Goal: Task Accomplishment & Management: Manage account settings

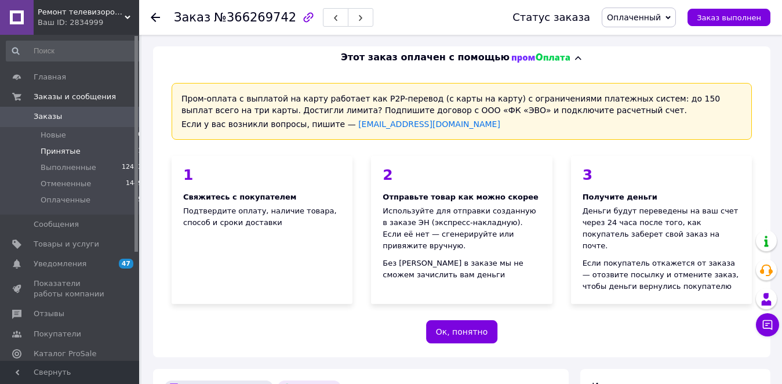
click at [68, 153] on span "Принятые" at bounding box center [61, 151] width 40 height 10
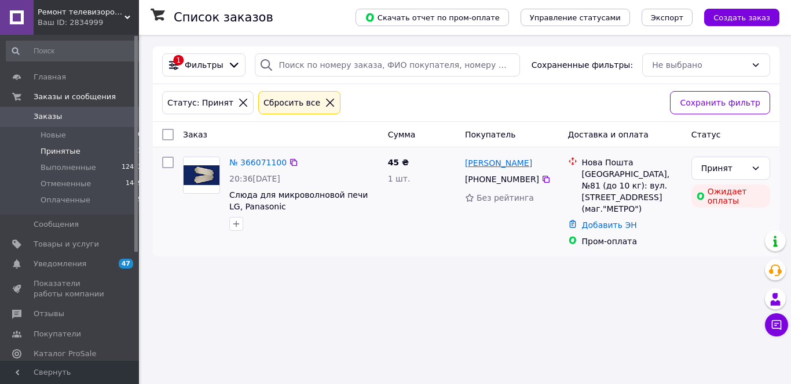
click at [484, 163] on link "[PERSON_NAME]" at bounding box center [498, 163] width 67 height 12
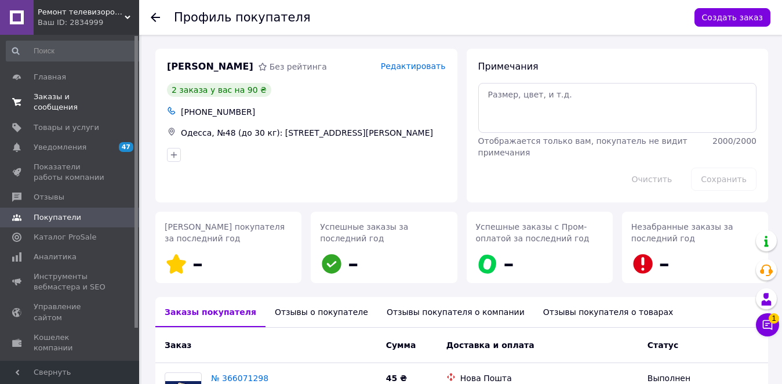
click at [70, 94] on span "Заказы и сообщения" at bounding box center [71, 102] width 74 height 21
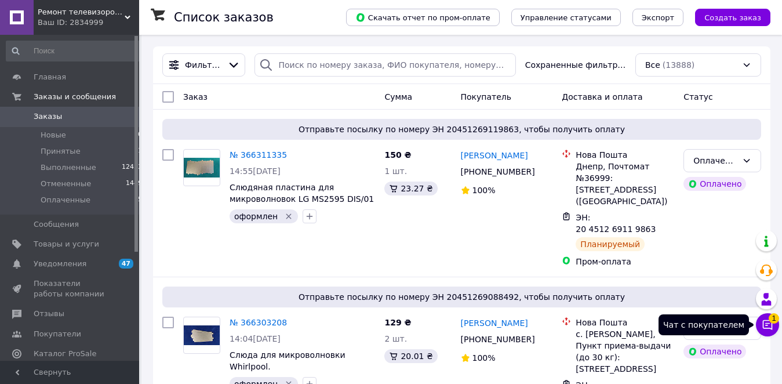
click at [771, 322] on span "1" at bounding box center [773, 318] width 10 height 10
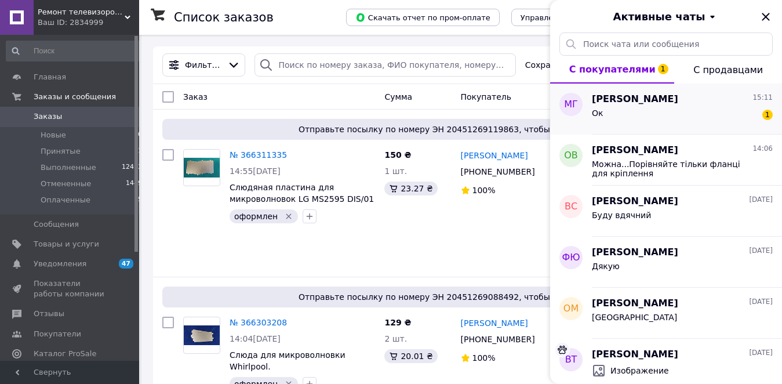
click at [626, 104] on span "[PERSON_NAME]" at bounding box center [635, 99] width 86 height 13
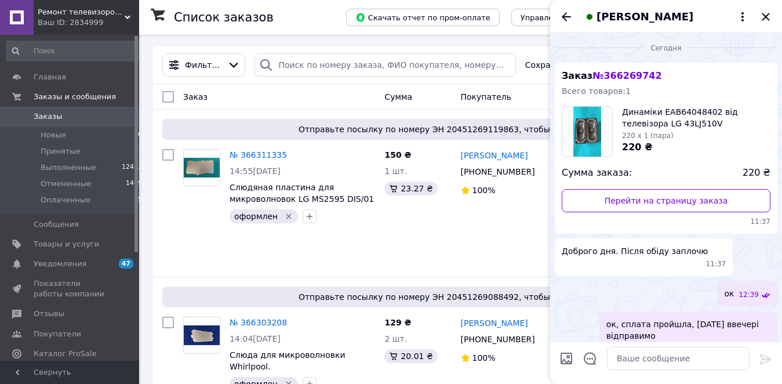
scroll to position [64, 0]
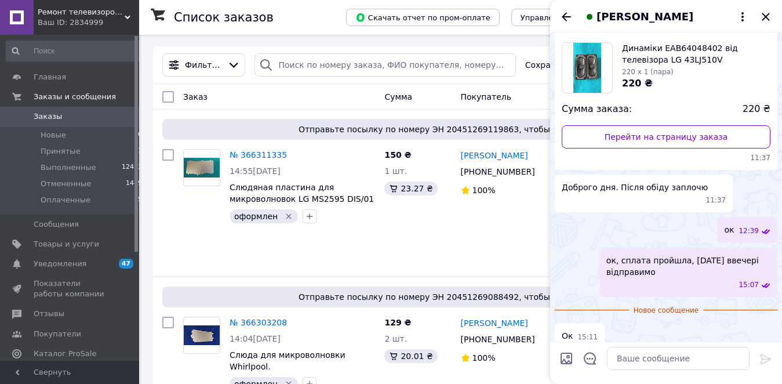
click at [764, 13] on icon "Закрыть" at bounding box center [765, 17] width 14 height 14
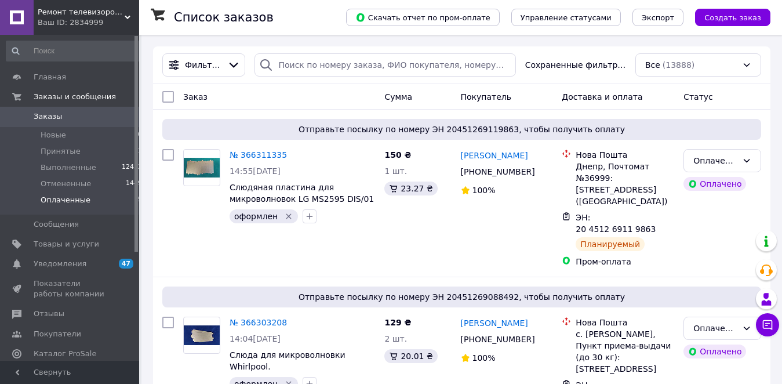
click at [67, 194] on li "Оплаченные 5" at bounding box center [74, 203] width 149 height 22
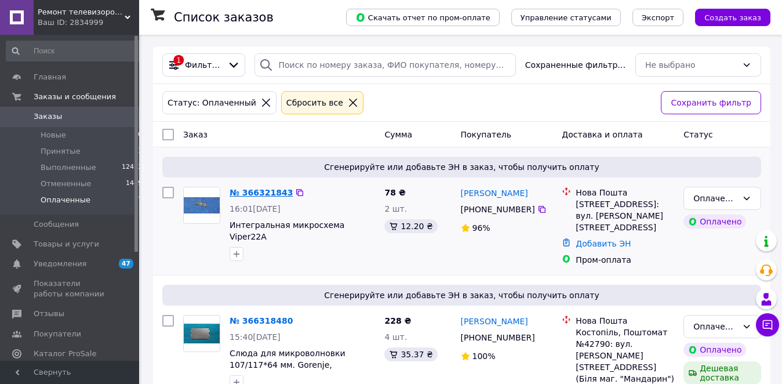
click at [261, 192] on link "№ 366321843" at bounding box center [260, 192] width 63 height 9
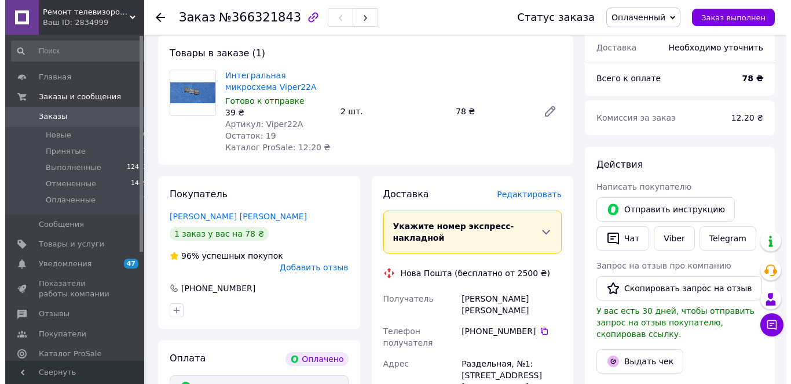
scroll to position [392, 0]
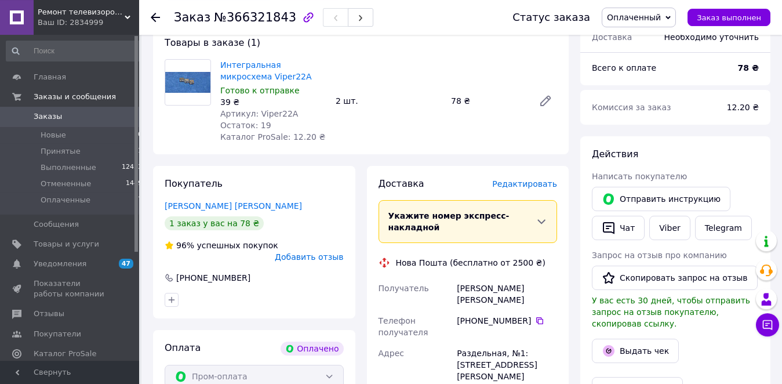
click at [524, 179] on span "Редактировать" at bounding box center [524, 183] width 65 height 9
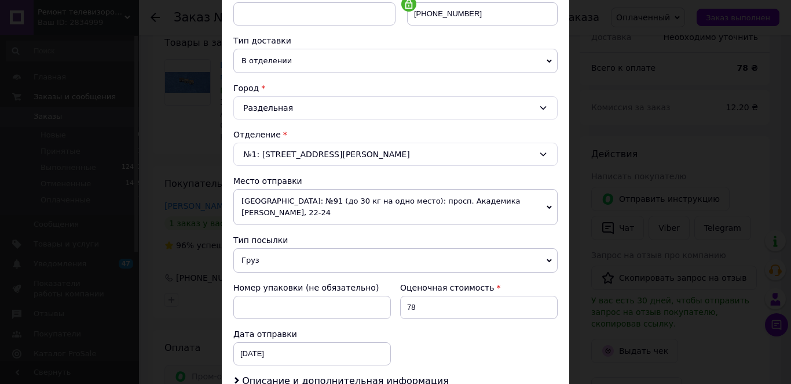
scroll to position [236, 0]
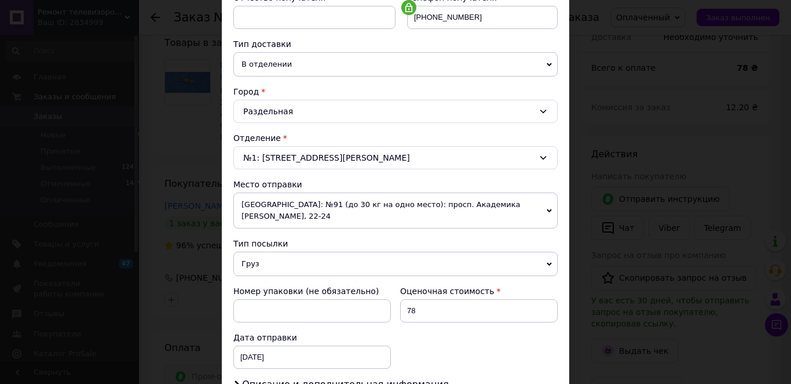
click at [427, 251] on span "Груз" at bounding box center [395, 263] width 324 height 24
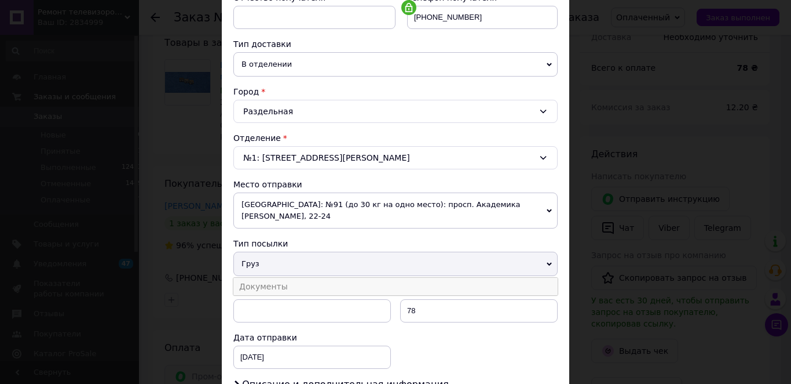
click at [300, 278] on li "Документы" at bounding box center [395, 286] width 324 height 17
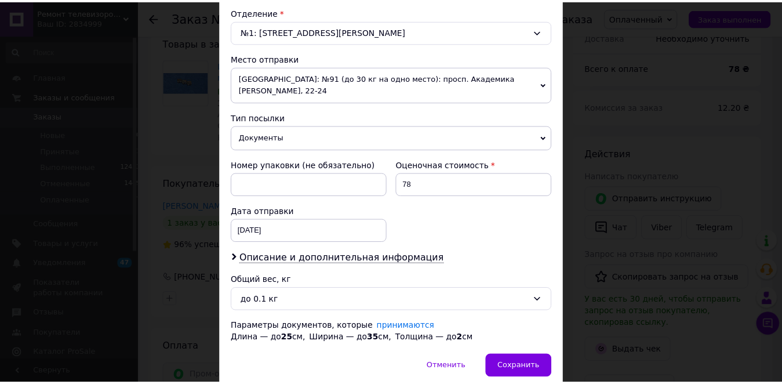
scroll to position [397, 0]
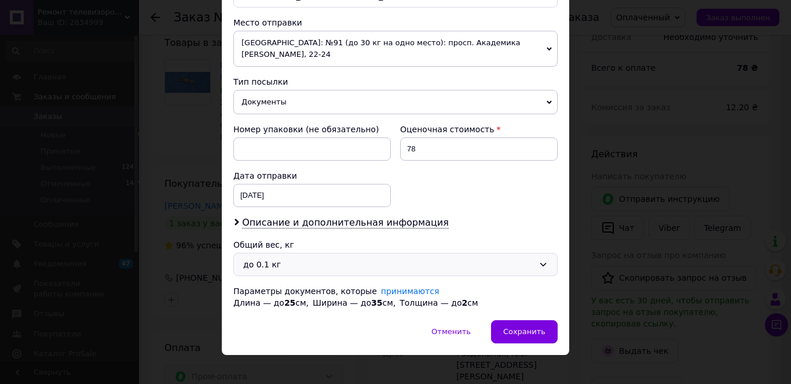
click at [331, 258] on div "до 0.1 кг" at bounding box center [388, 264] width 291 height 13
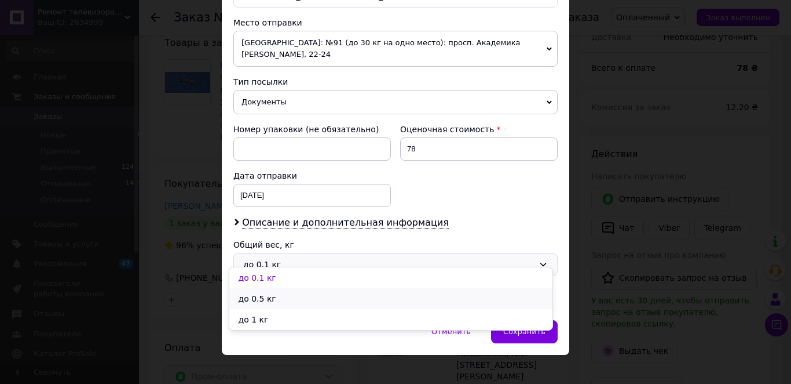
click at [255, 301] on li "до 0.5 кг" at bounding box center [390, 298] width 323 height 21
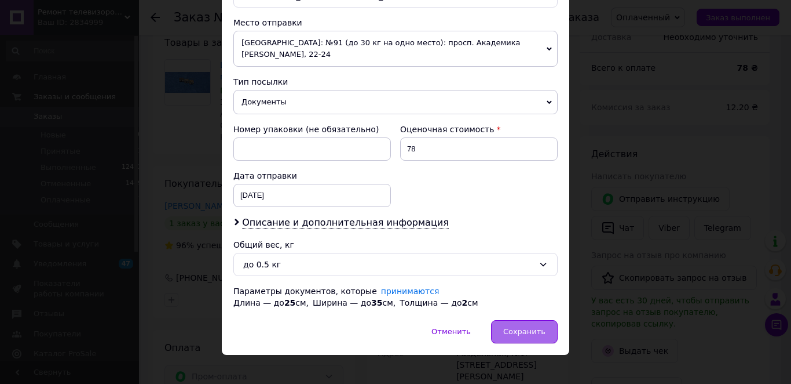
click at [507, 327] on span "Сохранить" at bounding box center [524, 331] width 42 height 9
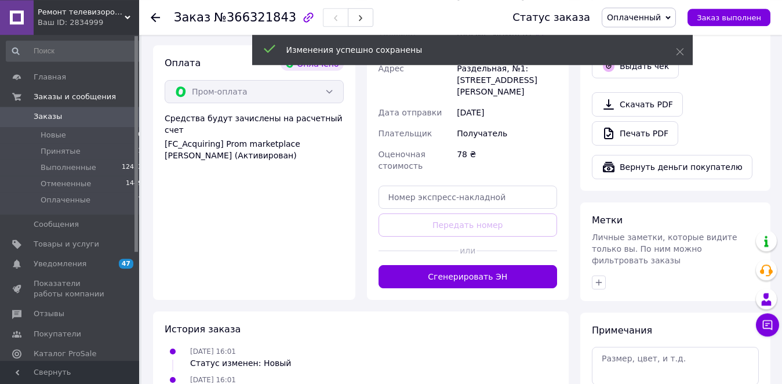
scroll to position [743, 0]
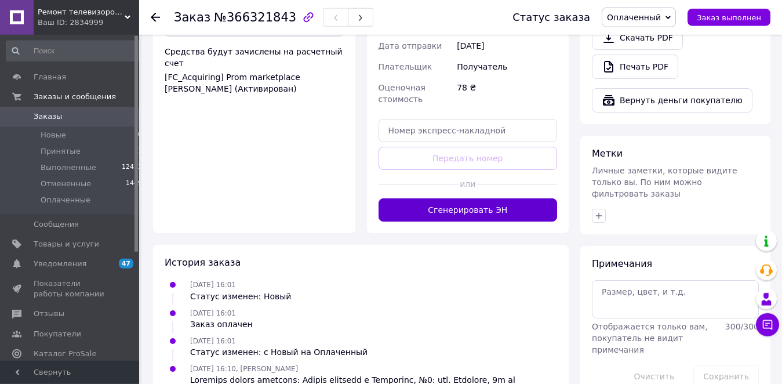
click at [469, 198] on button "Сгенерировать ЭН" at bounding box center [467, 209] width 179 height 23
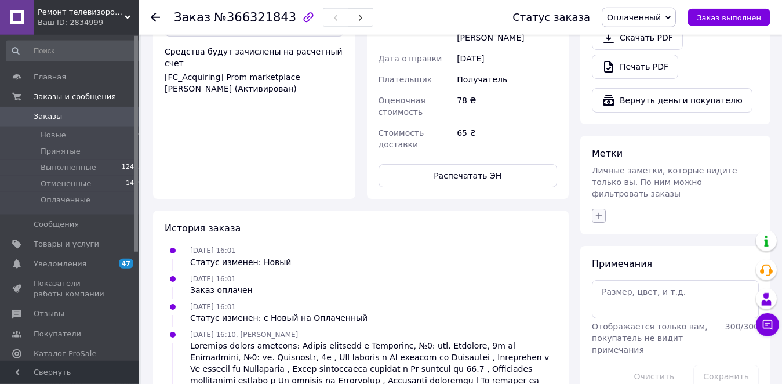
click at [598, 211] on icon "button" at bounding box center [598, 215] width 9 height 9
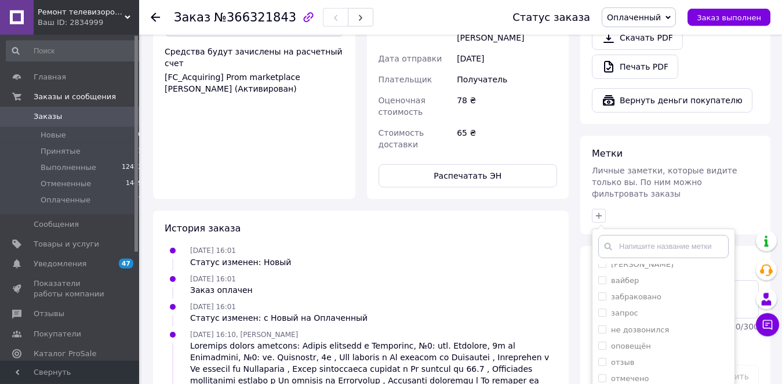
scroll to position [65, 0]
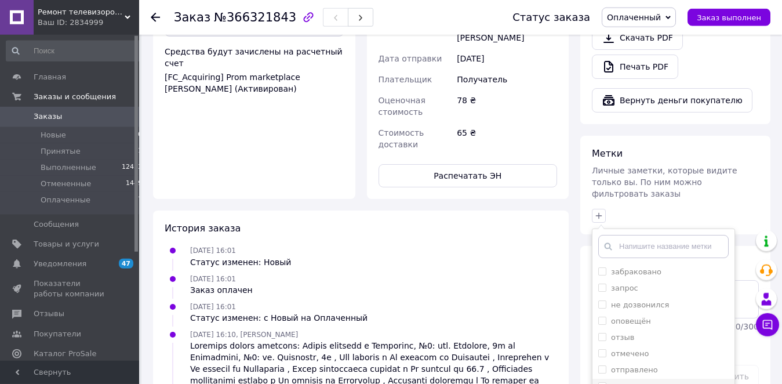
click at [598, 382] on input "оформлен" at bounding box center [602, 386] width 8 height 8
checkbox input "true"
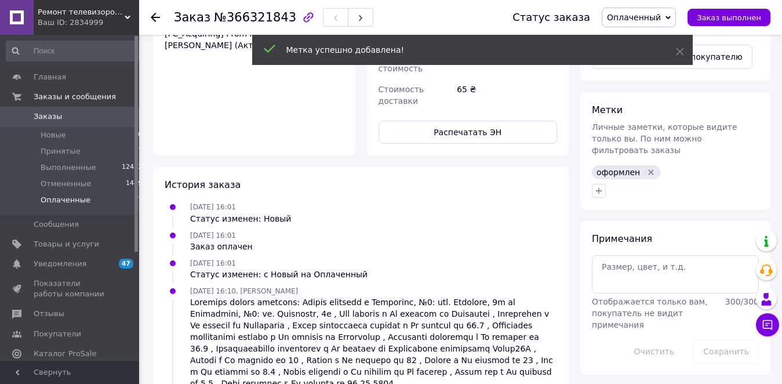
click at [73, 205] on span "Оплаченные" at bounding box center [66, 200] width 50 height 10
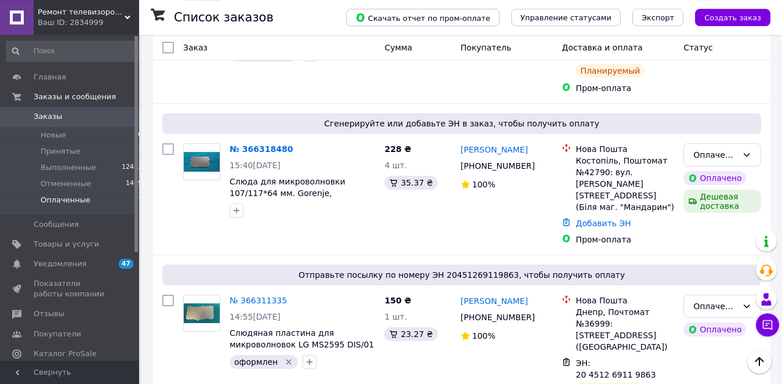
scroll to position [273, 0]
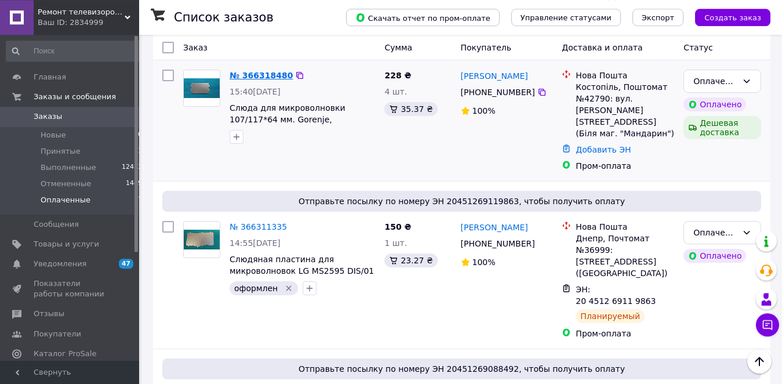
click at [257, 71] on link "№ 366318480" at bounding box center [260, 75] width 63 height 9
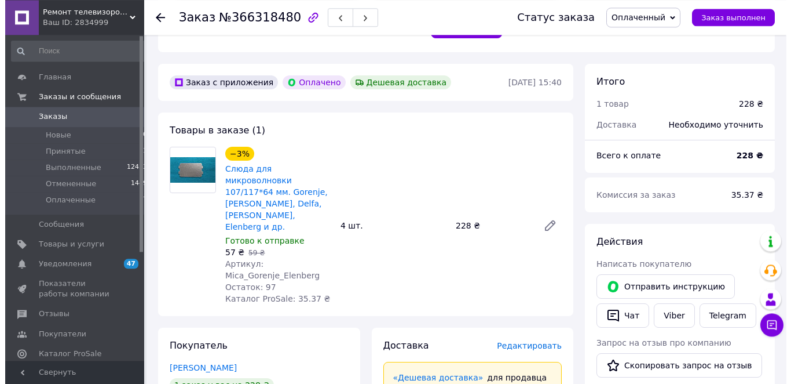
scroll to position [450, 0]
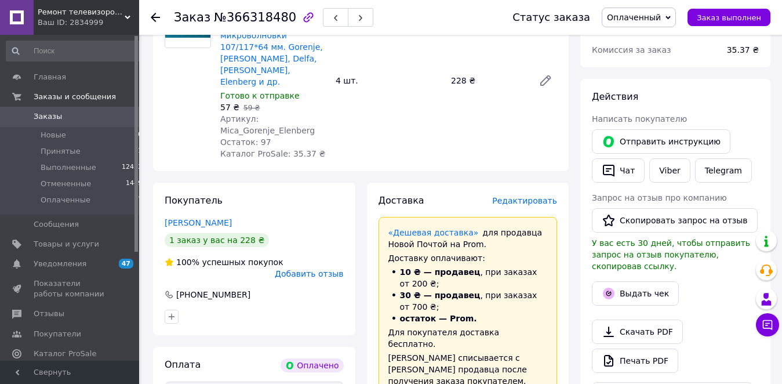
click at [517, 196] on span "Редактировать" at bounding box center [524, 200] width 65 height 9
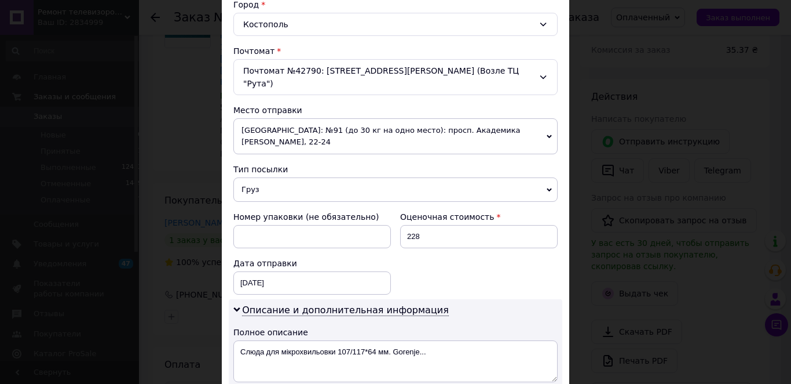
scroll to position [324, 0]
click at [379, 176] on span "Груз" at bounding box center [395, 188] width 324 height 24
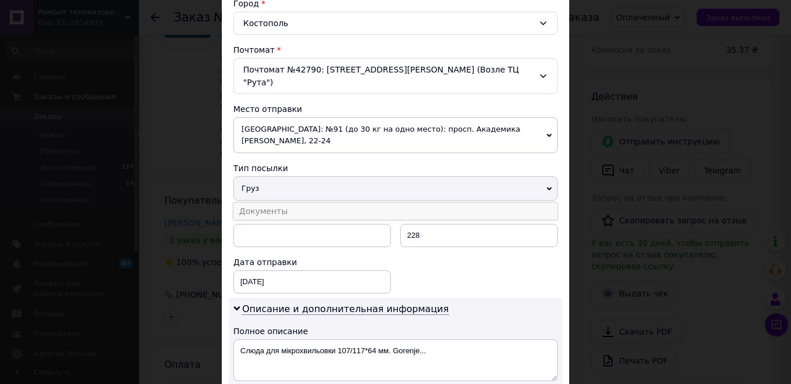
click at [283, 202] on li "Документы" at bounding box center [395, 210] width 324 height 17
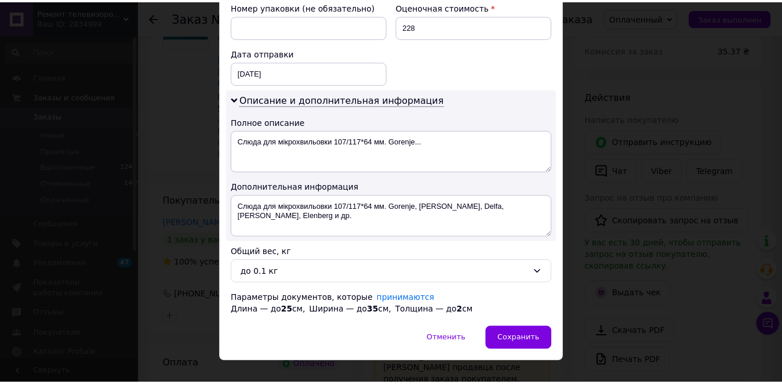
scroll to position [545, 0]
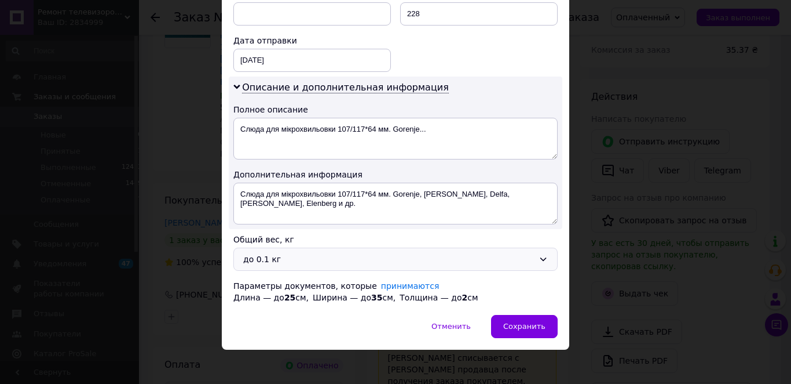
click at [255, 253] on div "до 0.1 кг" at bounding box center [388, 259] width 291 height 13
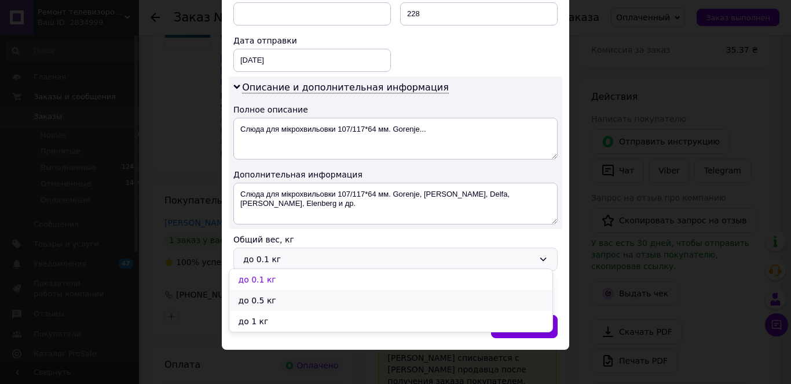
click at [254, 298] on li "до 0.5 кг" at bounding box center [390, 300] width 323 height 21
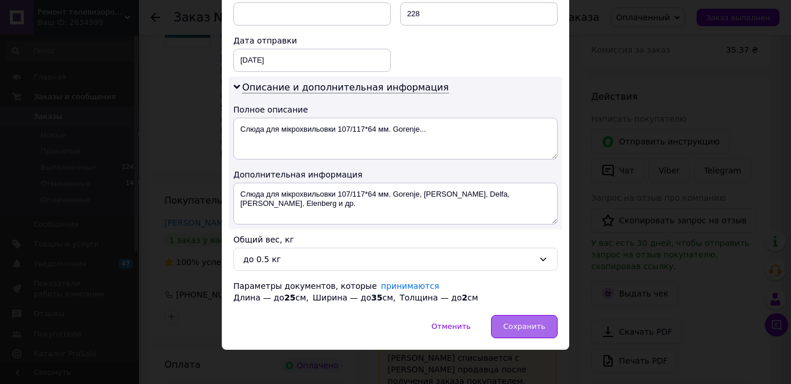
click at [509, 322] on span "Сохранить" at bounding box center [524, 326] width 42 height 9
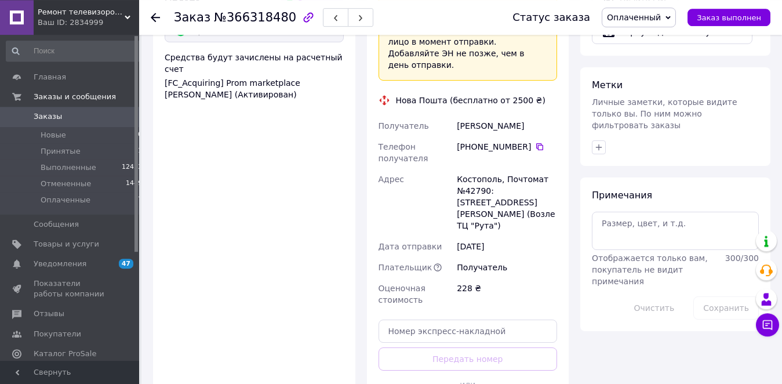
scroll to position [856, 0]
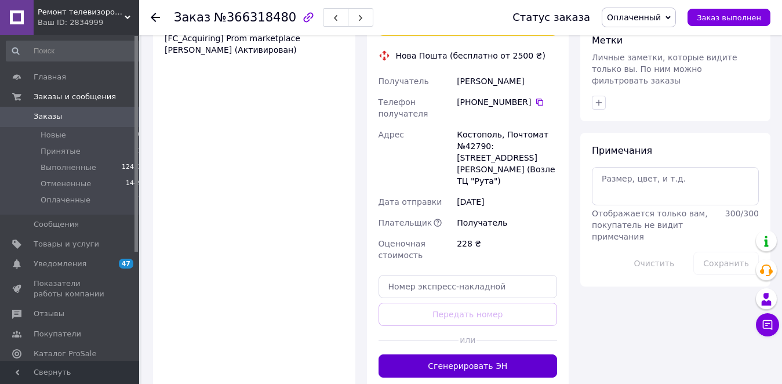
click at [472, 354] on button "Сгенерировать ЭН" at bounding box center [467, 365] width 179 height 23
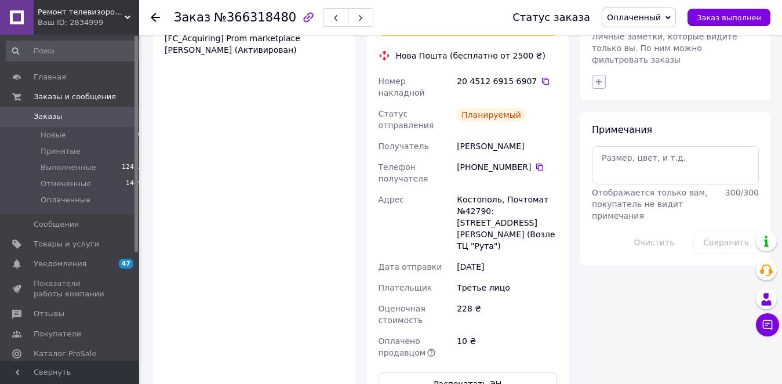
click at [596, 77] on icon "button" at bounding box center [598, 81] width 9 height 9
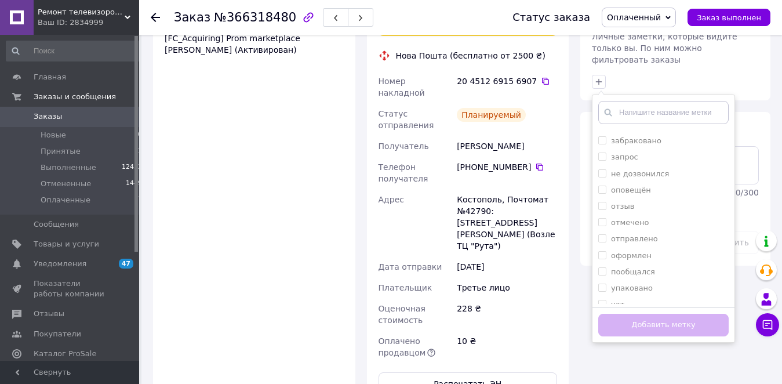
scroll to position [63, 0]
click at [599, 250] on input "оформлен" at bounding box center [602, 254] width 8 height 8
checkbox input "true"
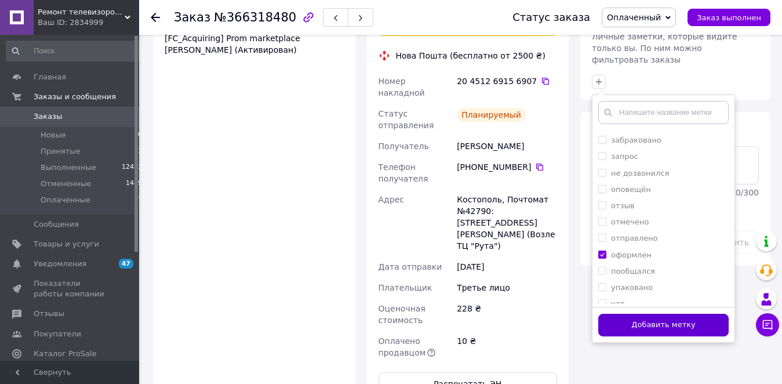
click at [637, 313] on button "Добавить метку" at bounding box center [663, 324] width 130 height 23
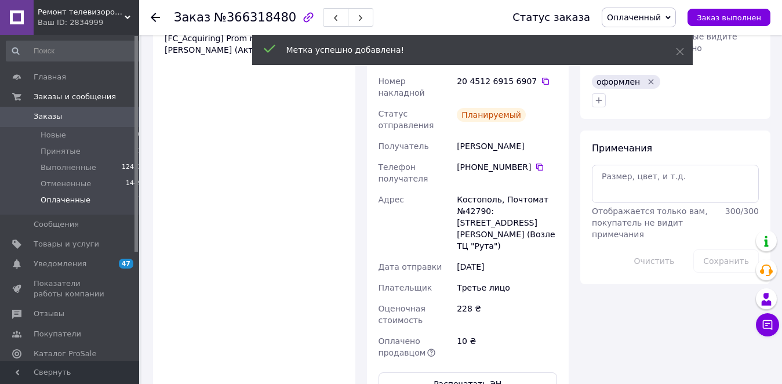
click at [80, 205] on span "Оплаченные" at bounding box center [66, 200] width 50 height 10
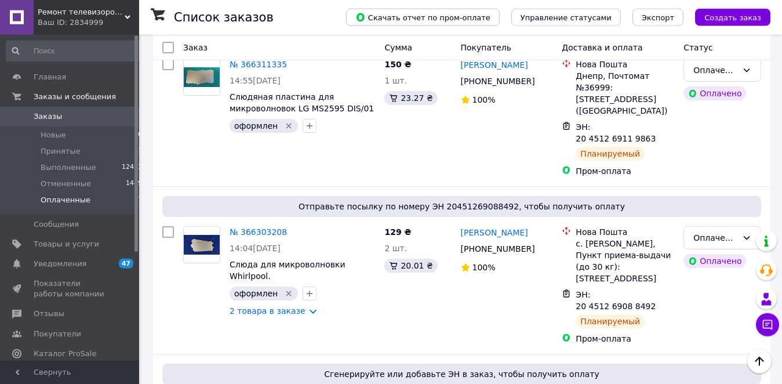
scroll to position [406, 0]
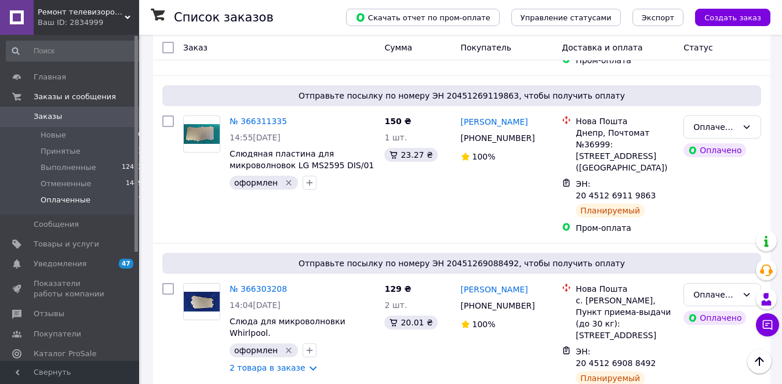
click at [65, 202] on span "Оплаченные" at bounding box center [66, 200] width 50 height 10
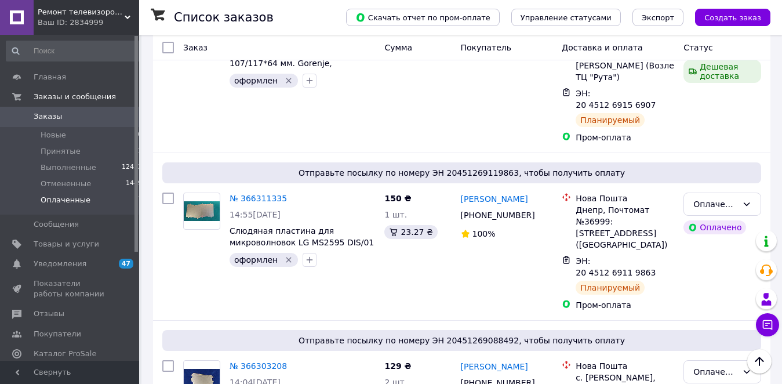
scroll to position [633, 0]
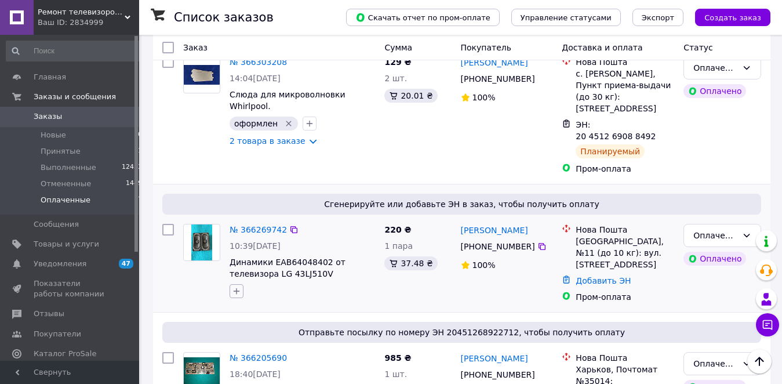
click at [238, 286] on icon "button" at bounding box center [236, 290] width 9 height 9
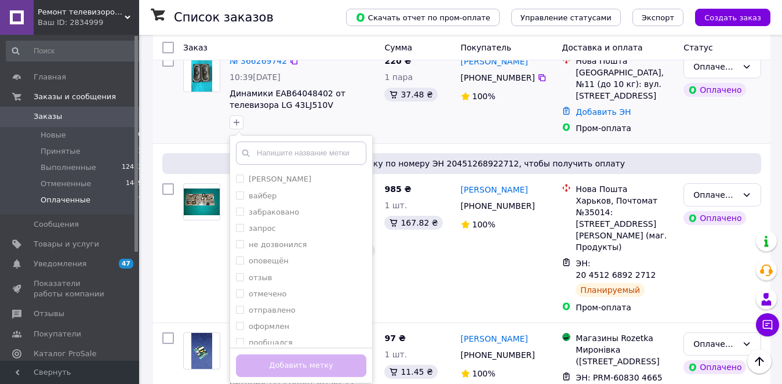
scroll to position [71, 0]
click at [239, 298] on input "пообщался" at bounding box center [240, 302] width 8 height 8
checkbox input "true"
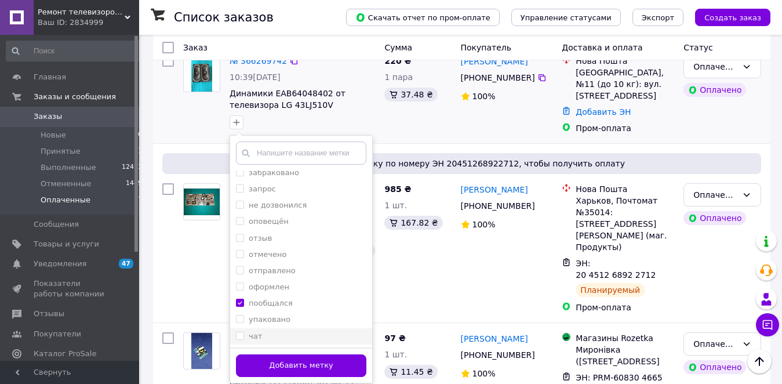
click at [239, 331] on input "чат" at bounding box center [240, 335] width 8 height 8
checkbox input "true"
click at [268, 354] on button "Добавить метку" at bounding box center [301, 365] width 130 height 23
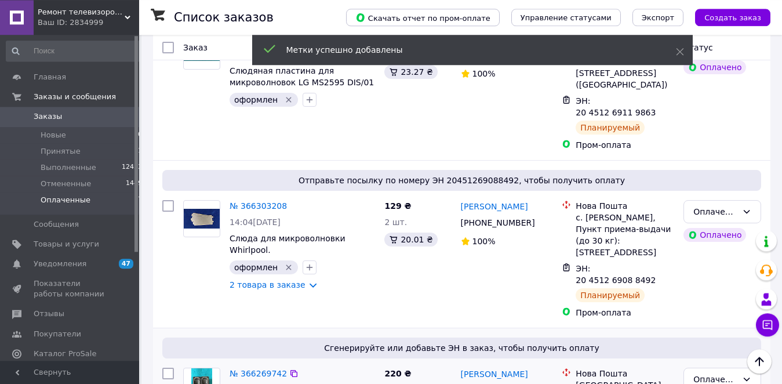
scroll to position [487, 0]
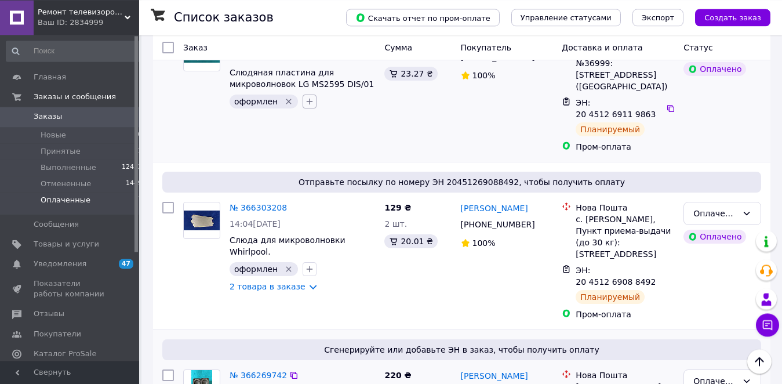
click at [305, 97] on icon "button" at bounding box center [309, 101] width 9 height 9
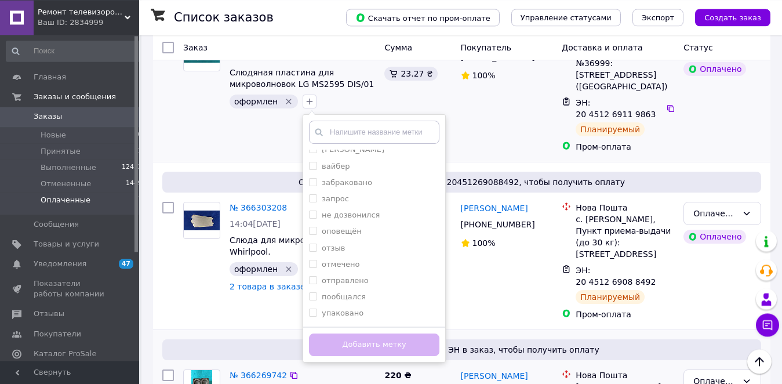
scroll to position [55, 0]
drag, startPoint x: 308, startPoint y: 259, endPoint x: 331, endPoint y: 306, distance: 53.1
click at [309, 278] on input "пообщался" at bounding box center [313, 282] width 8 height 8
checkbox input "true"
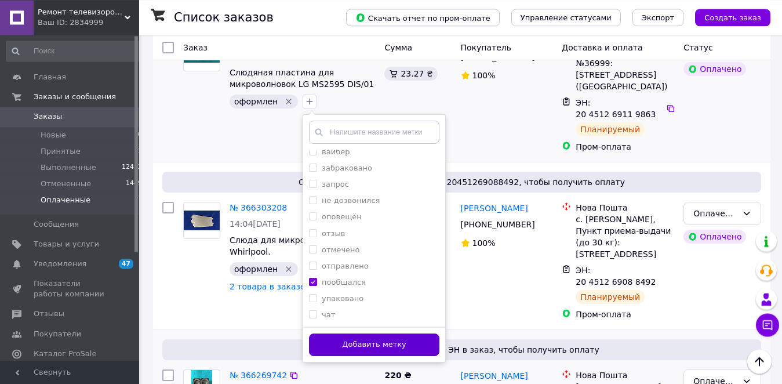
click at [335, 333] on button "Добавить метку" at bounding box center [374, 344] width 130 height 23
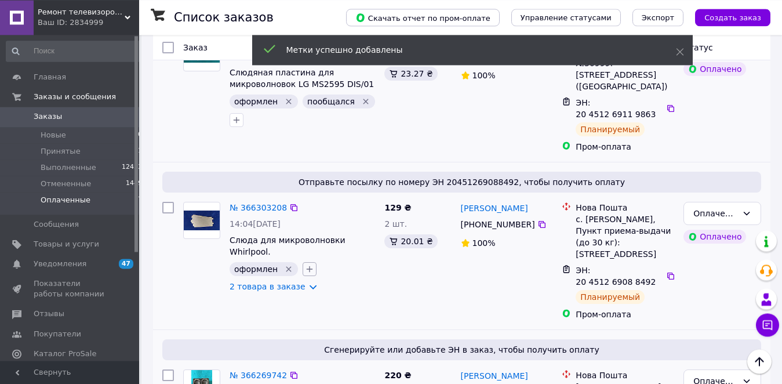
click at [305, 264] on icon "button" at bounding box center [309, 268] width 9 height 9
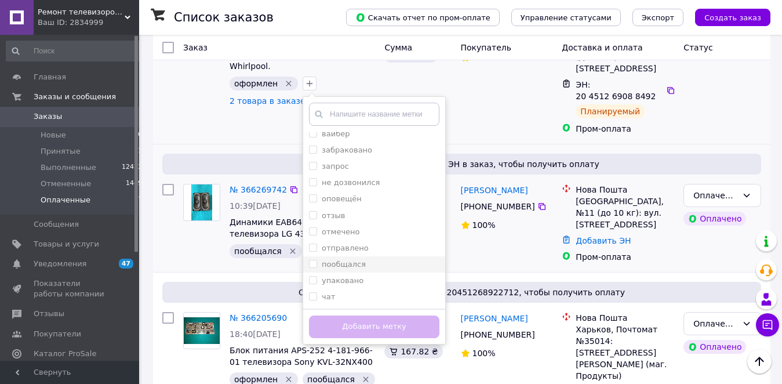
click at [309, 260] on input "пообщался" at bounding box center [313, 264] width 8 height 8
checkbox input "true"
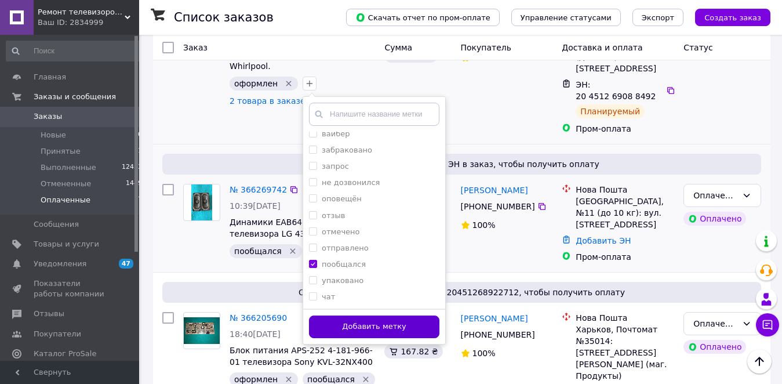
click at [350, 315] on button "Добавить метку" at bounding box center [374, 326] width 130 height 23
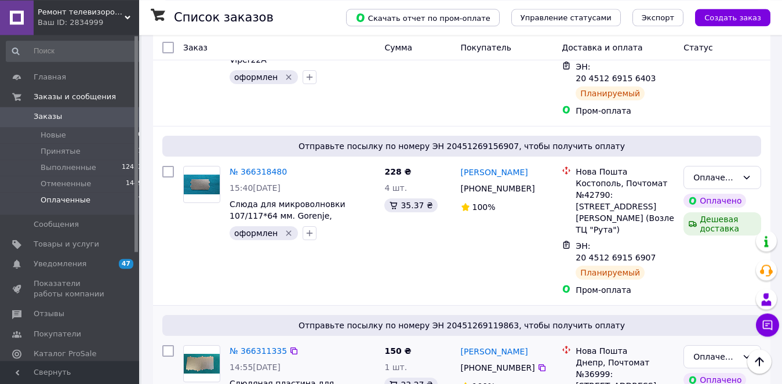
scroll to position [110, 0]
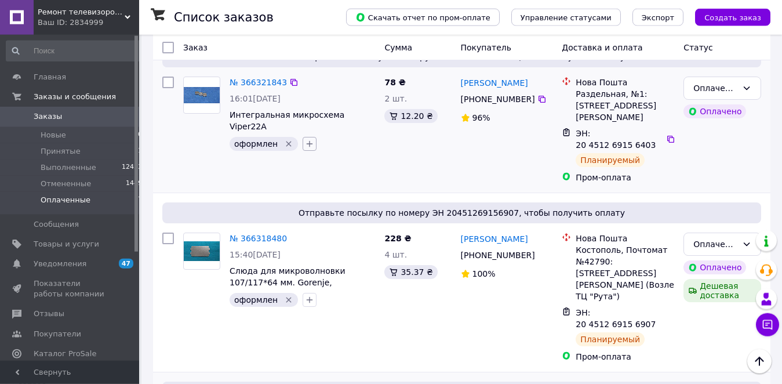
click at [306, 141] on icon "button" at bounding box center [309, 144] width 6 height 6
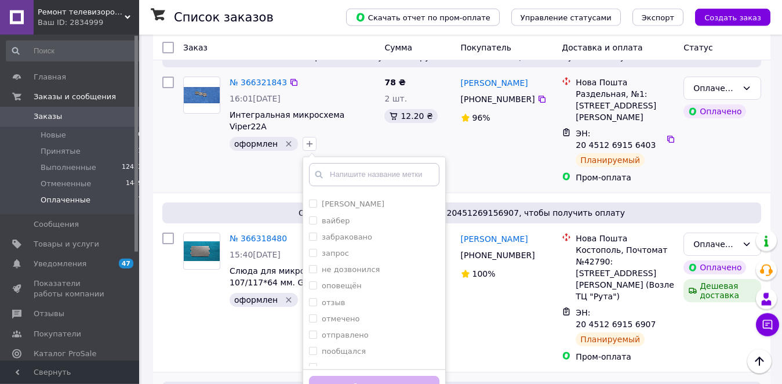
scroll to position [55, 0]
click at [309, 320] on input "пообщался" at bounding box center [313, 324] width 8 height 8
checkbox input "true"
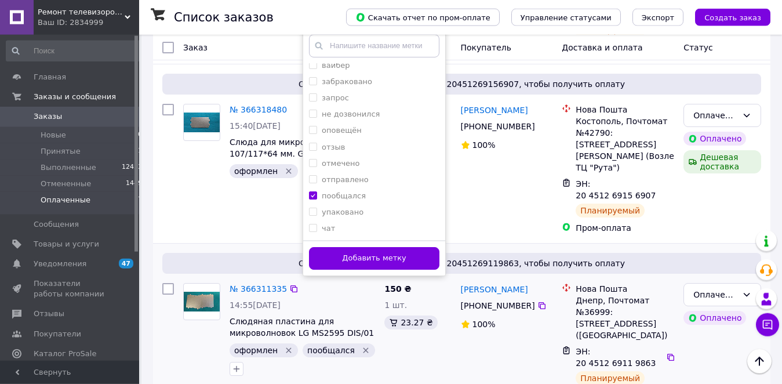
scroll to position [244, 0]
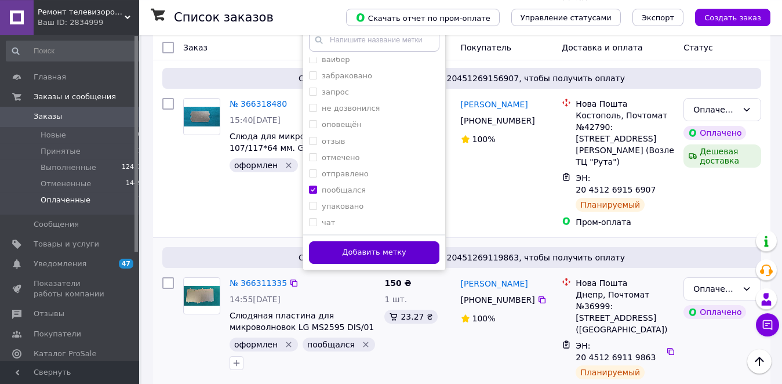
click at [380, 241] on button "Добавить метку" at bounding box center [374, 252] width 130 height 23
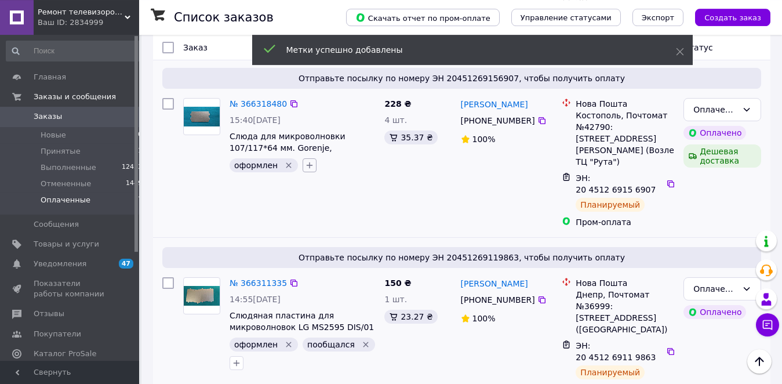
click at [306, 162] on icon "button" at bounding box center [309, 165] width 6 height 6
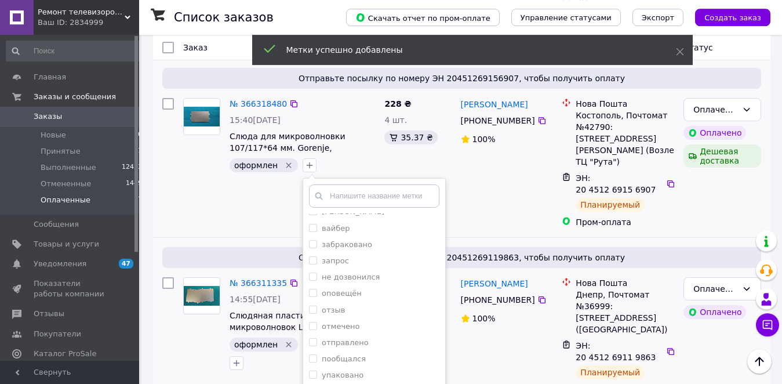
scroll to position [55, 0]
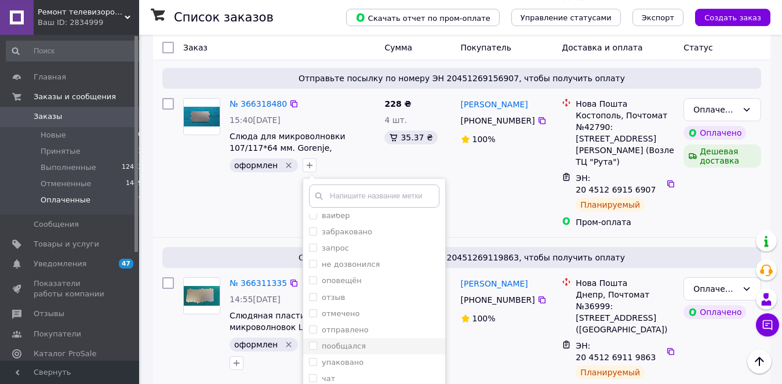
click at [309, 341] on input "пообщался" at bounding box center [313, 345] width 8 height 8
checkbox input "true"
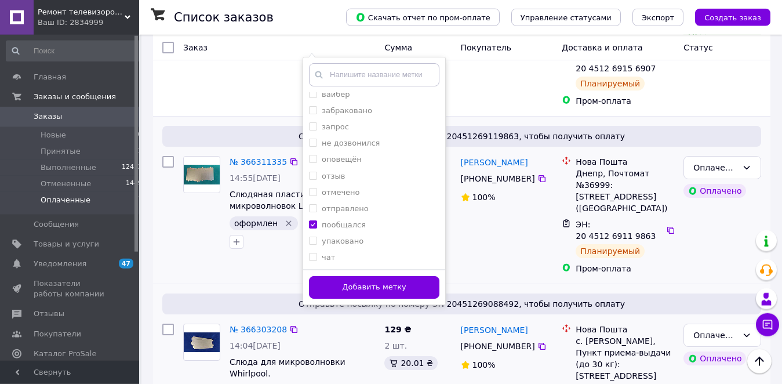
scroll to position [390, 0]
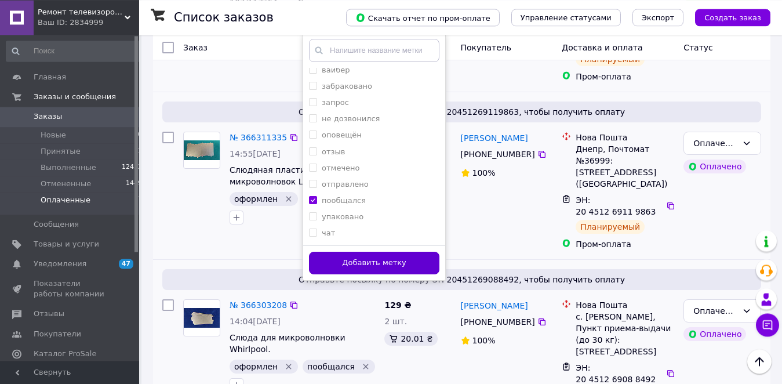
click at [378, 251] on button "Добавить метку" at bounding box center [374, 262] width 130 height 23
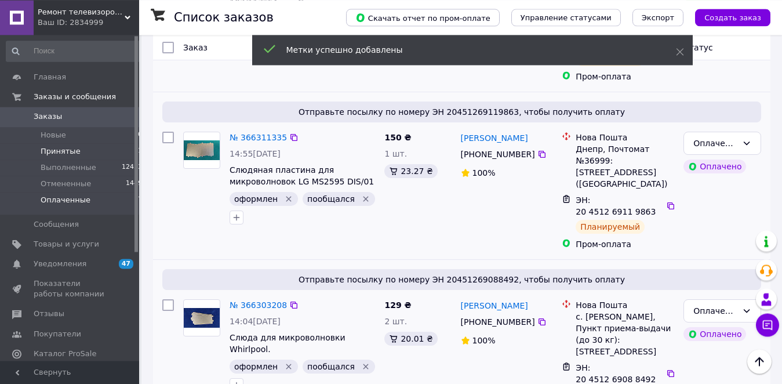
click at [56, 155] on span "Принятые" at bounding box center [61, 151] width 40 height 10
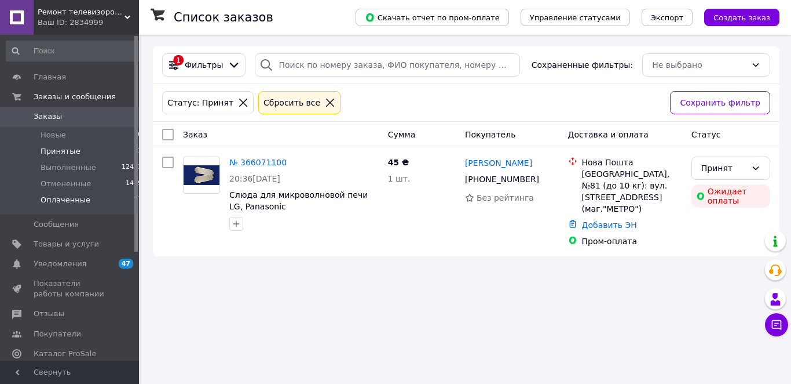
click at [73, 200] on span "Оплаченные" at bounding box center [66, 200] width 50 height 10
